Goal: Information Seeking & Learning: Learn about a topic

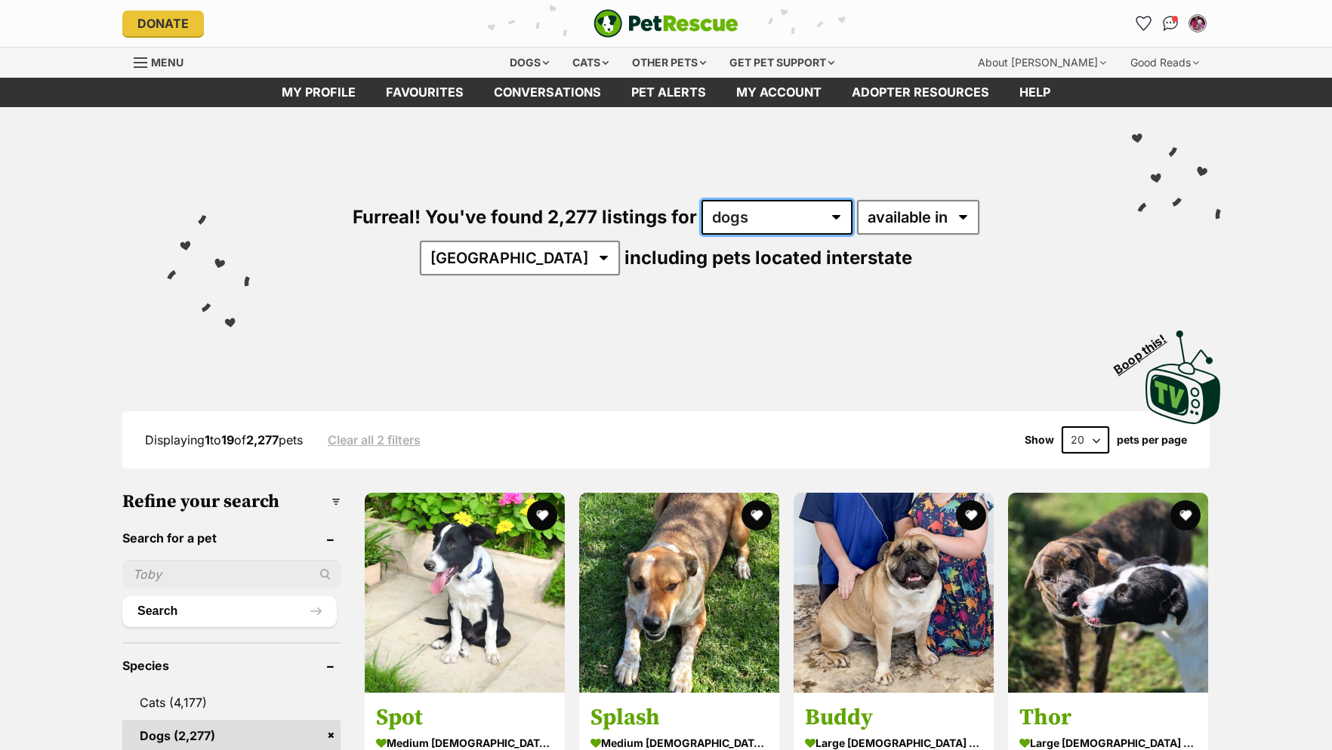
click at [701, 200] on select "any type of pet cats dogs other pets" at bounding box center [776, 217] width 151 height 35
click option "dogs" at bounding box center [0, 0] width 0 height 0
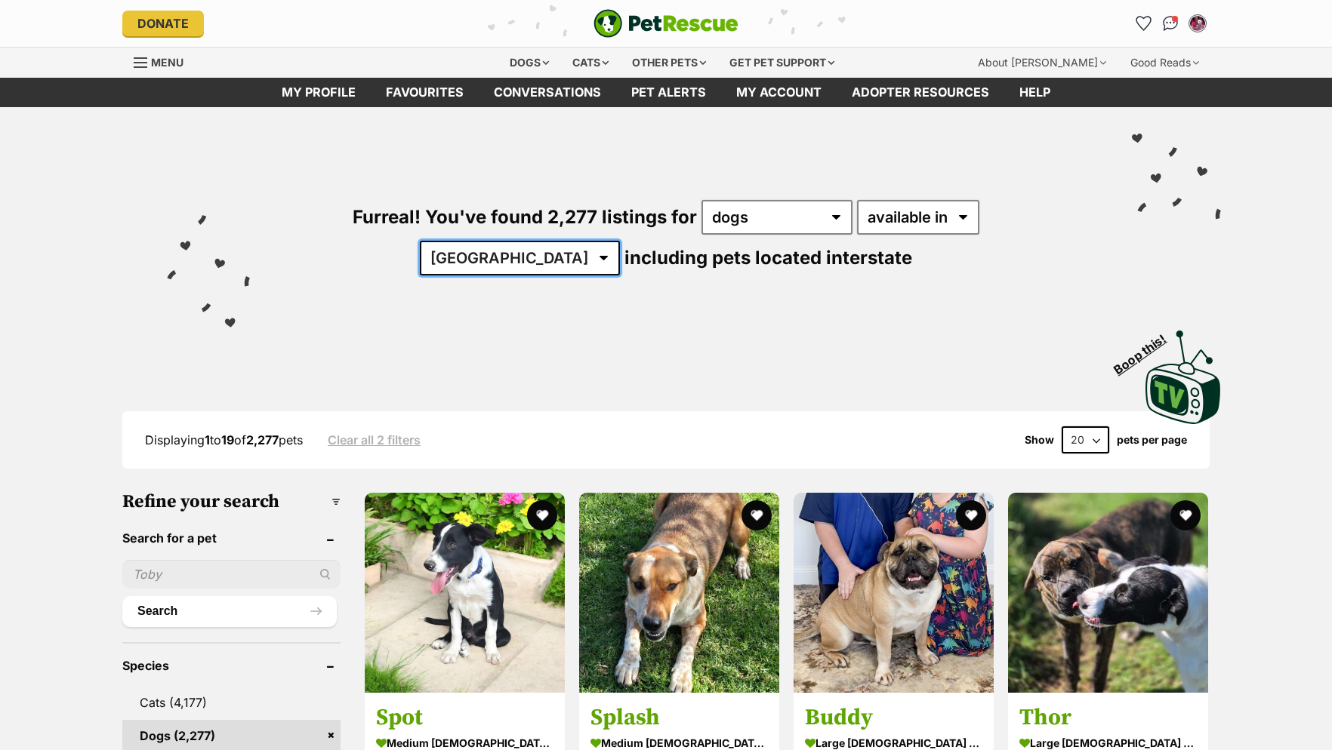
click at [420, 241] on select "Australia ACT NSW NT QLD SA TAS VIC WA" at bounding box center [520, 258] width 200 height 35
select select "VIC"
click option "VIC" at bounding box center [0, 0] width 0 height 0
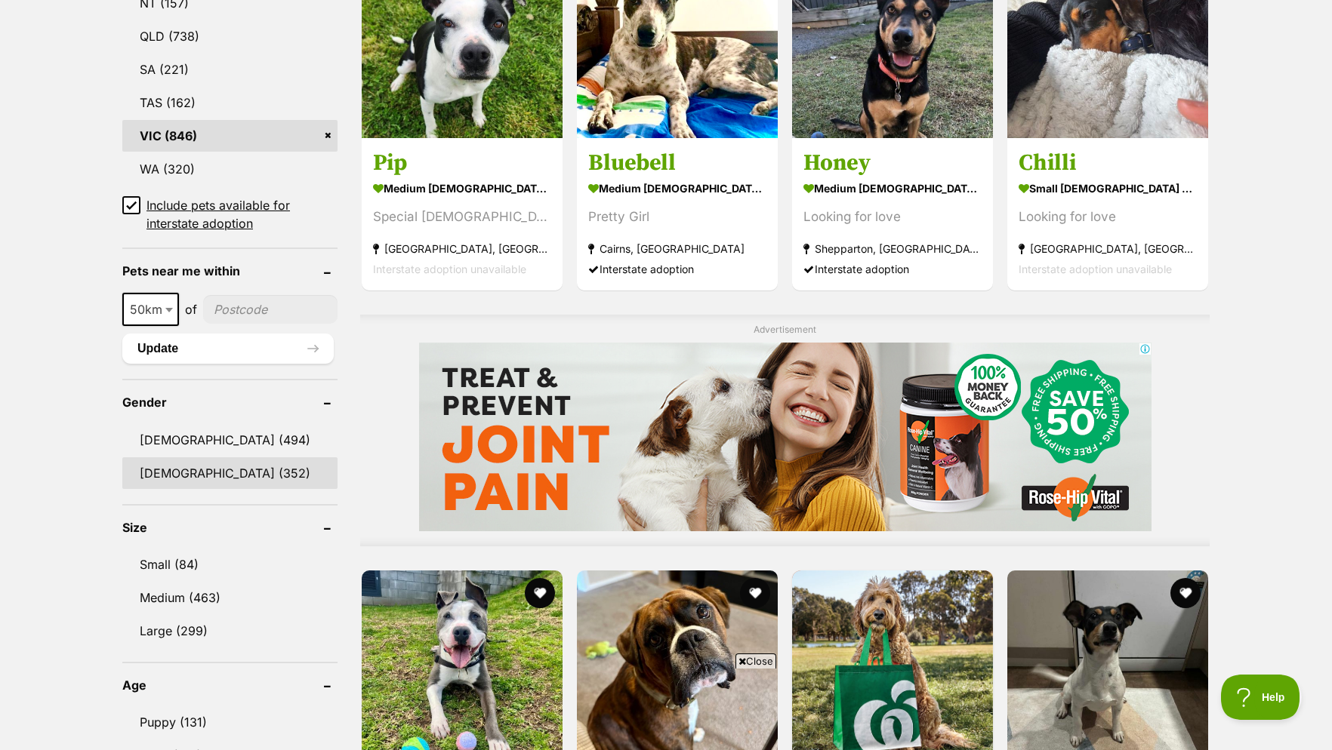
click at [206, 482] on link "Female (352)" at bounding box center [229, 473] width 215 height 32
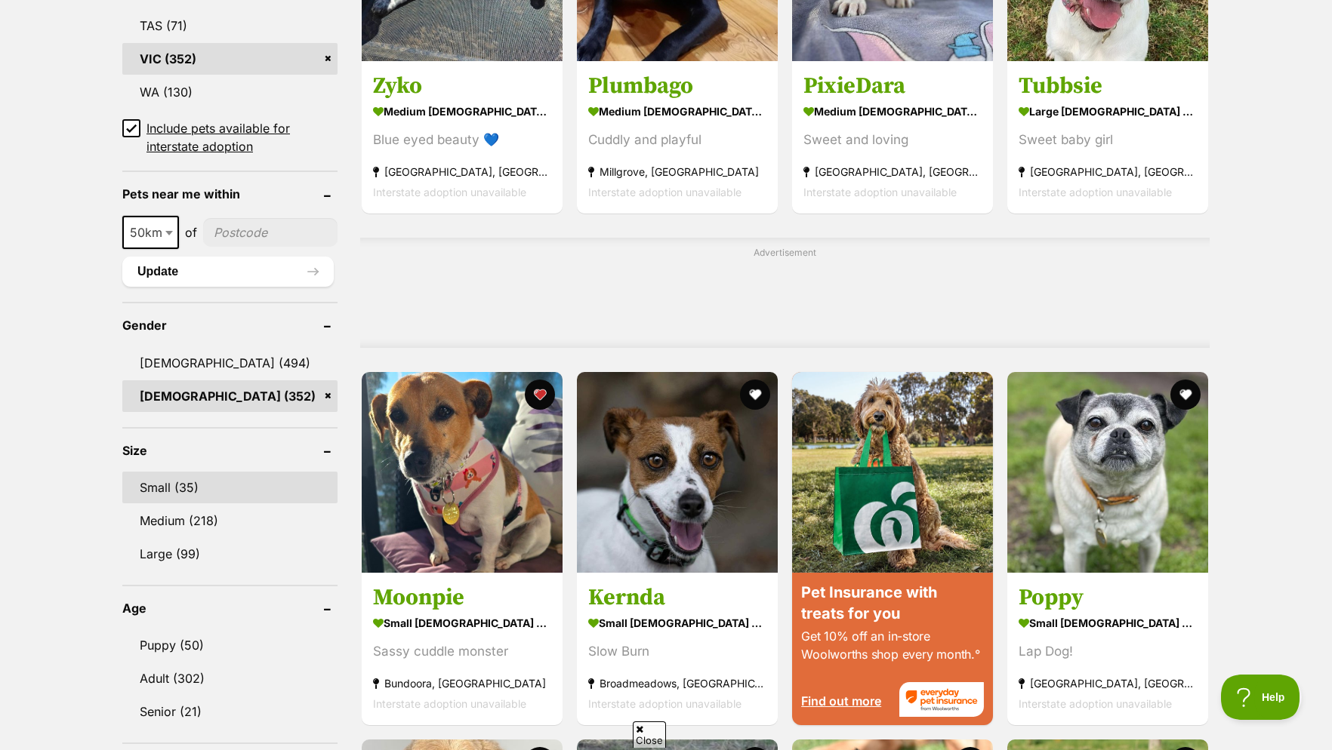
click at [180, 503] on link "Small (35)" at bounding box center [229, 488] width 215 height 32
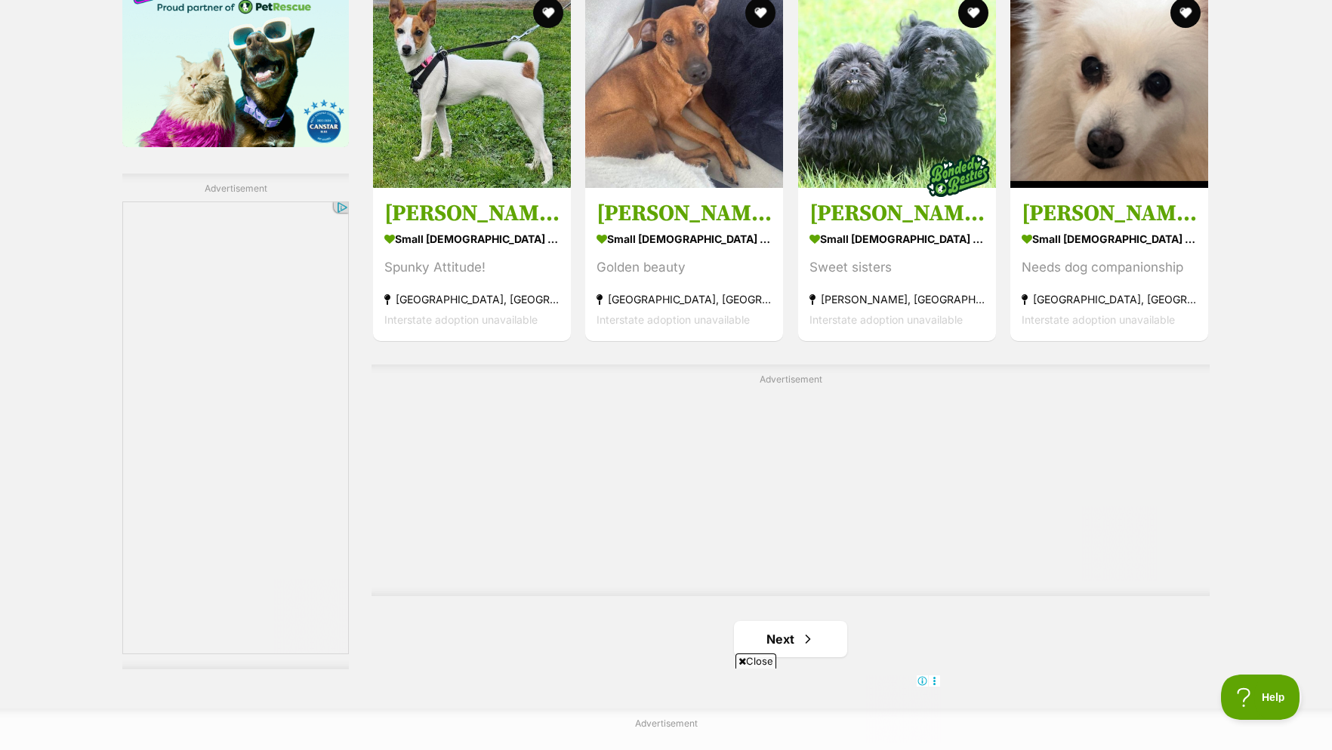
scroll to position [2695, 0]
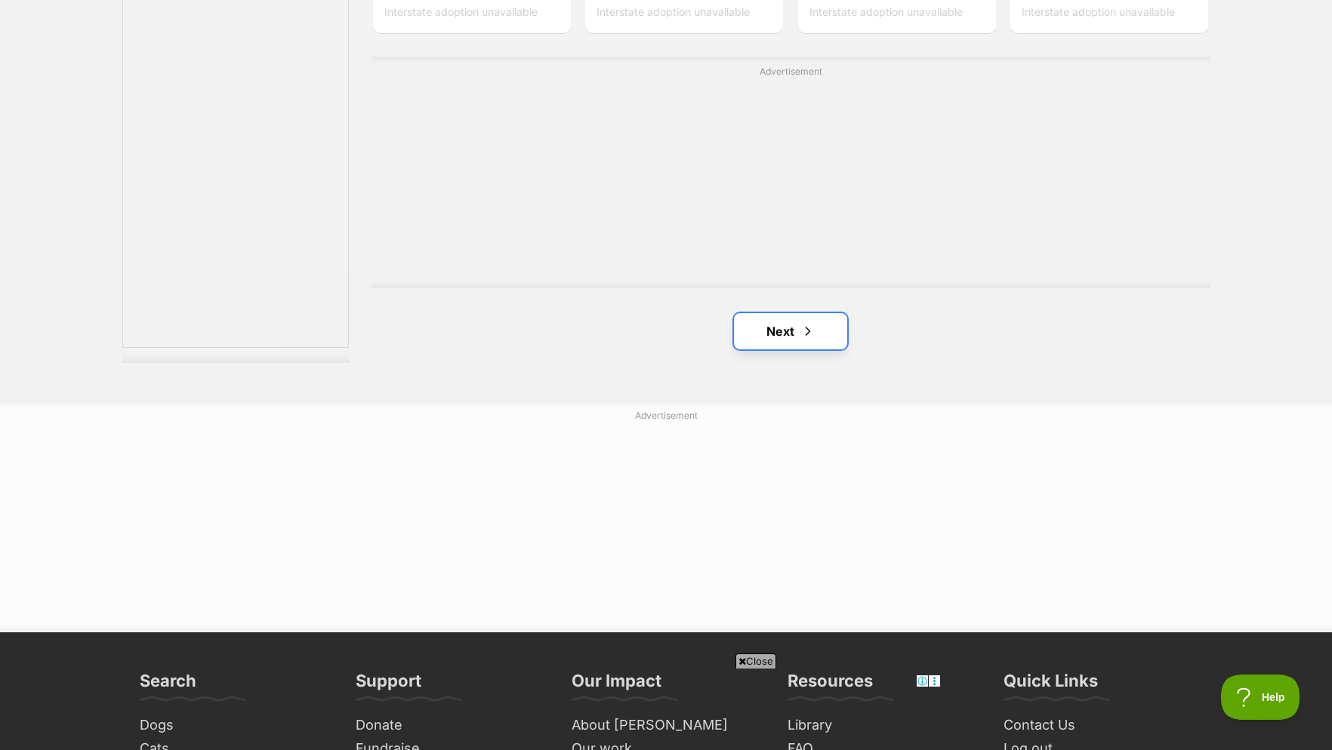
click at [773, 340] on link "Next" at bounding box center [790, 331] width 113 height 36
